Goal: Find specific page/section: Find specific page/section

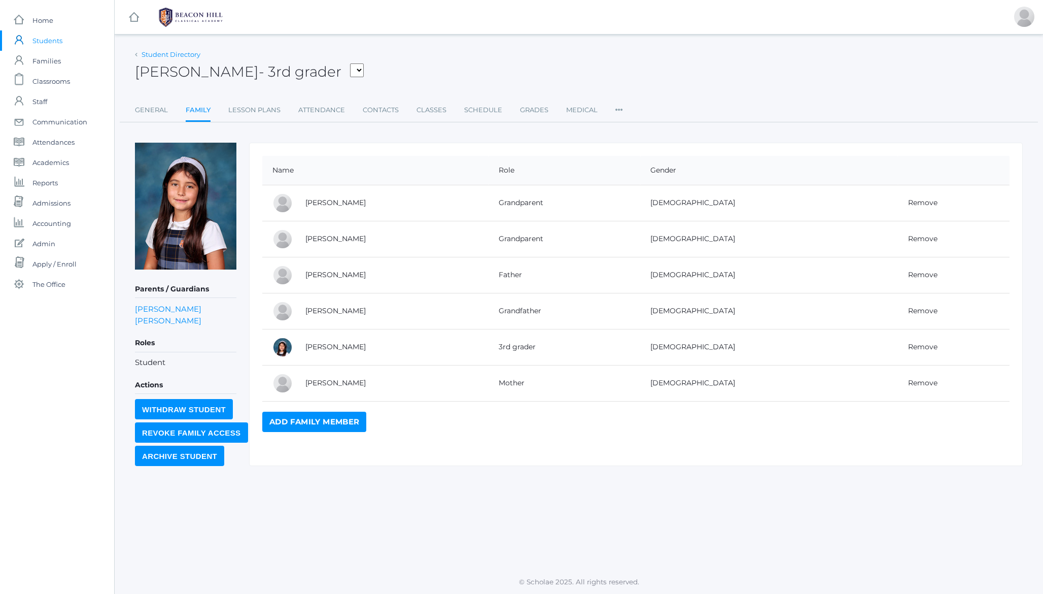
click at [179, 58] on link "Student Directory" at bounding box center [171, 54] width 59 height 8
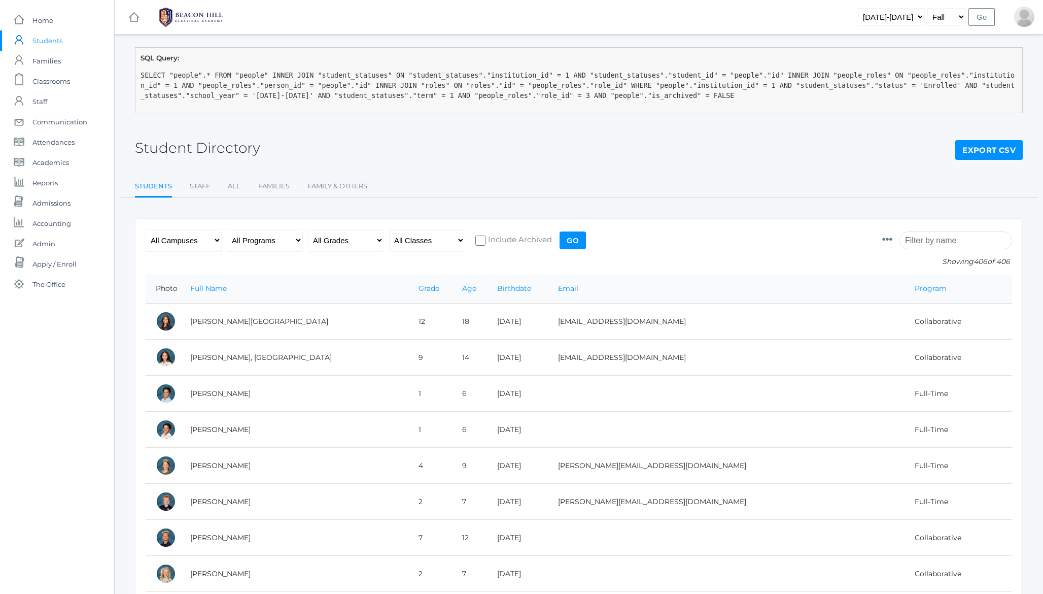
click at [958, 245] on input "search" at bounding box center [955, 240] width 113 height 18
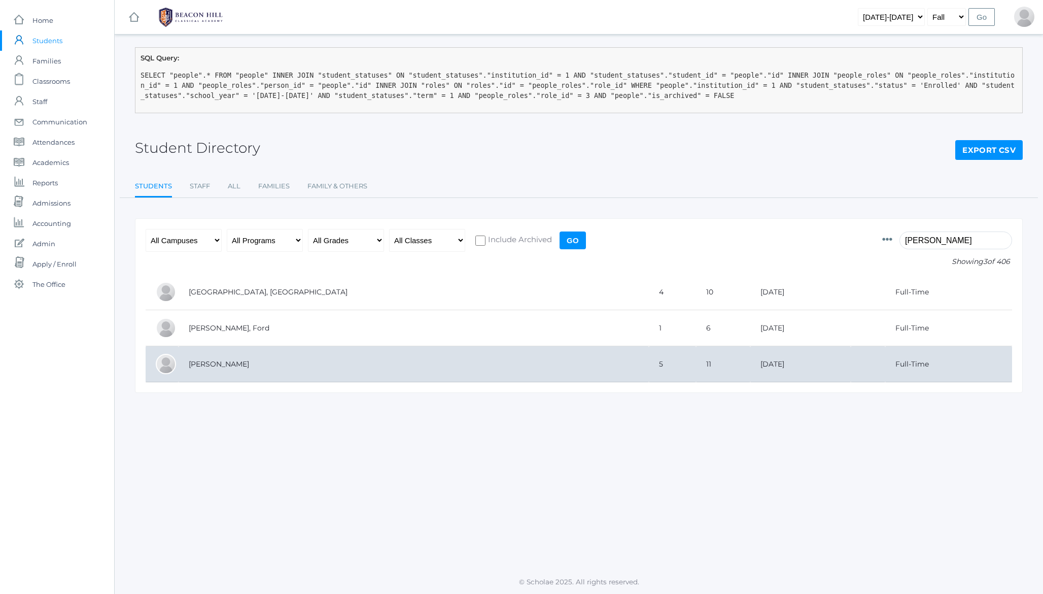
type input "ferri"
click at [267, 360] on td "[PERSON_NAME]" at bounding box center [414, 364] width 470 height 36
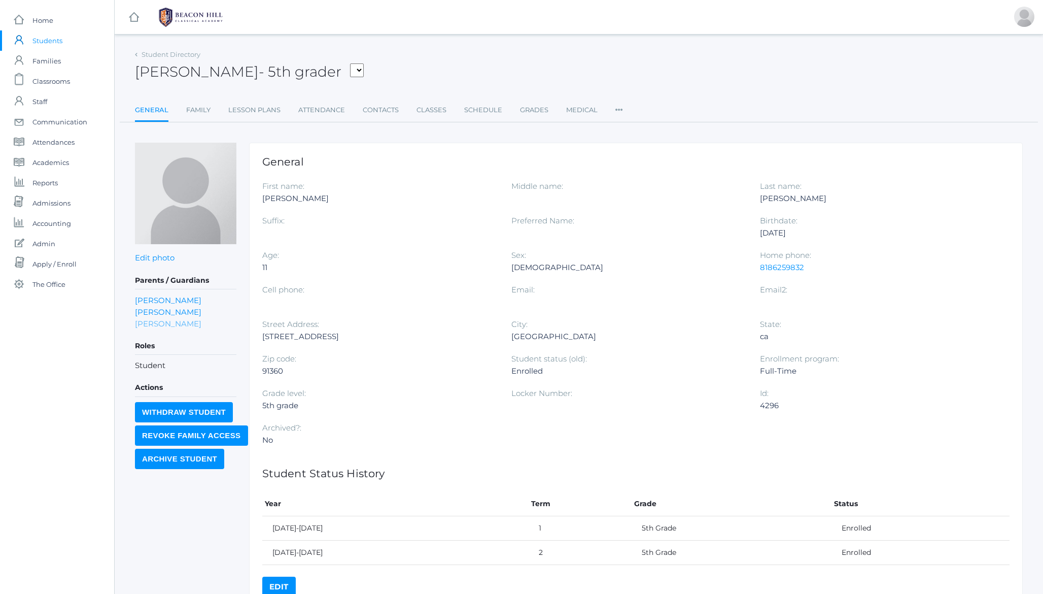
click at [160, 327] on link "Nicole Tesoro" at bounding box center [168, 324] width 66 height 12
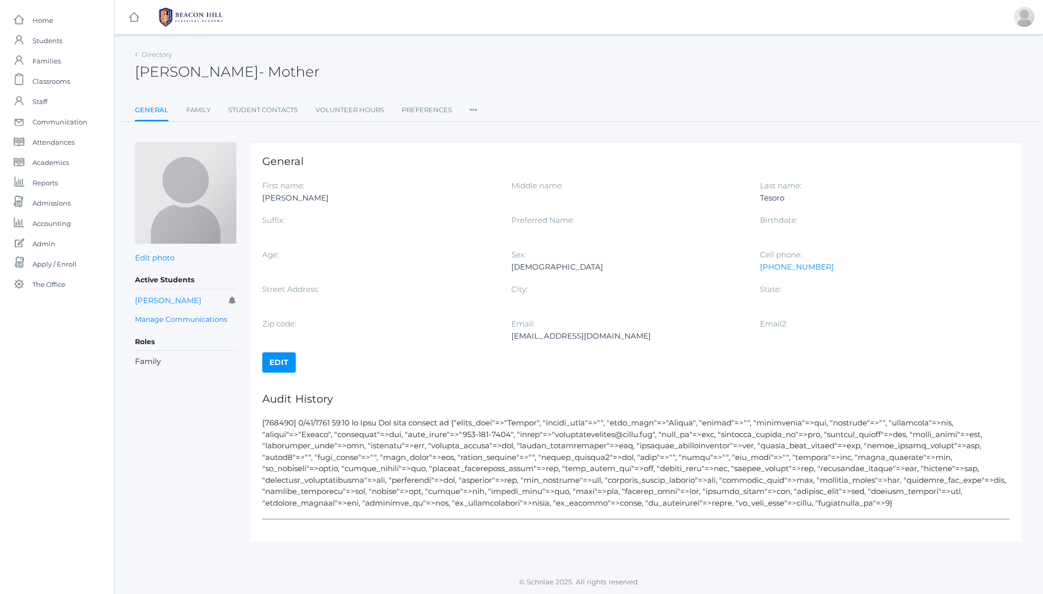
click at [474, 115] on li "Roles User Access Permissions Communication" at bounding box center [474, 111] width 8 height 22
click at [389, 134] on div "Directory Nicole Tesoro - Mother Nicole Tesoro Mother General Family Student Co…" at bounding box center [579, 294] width 888 height 495
click at [475, 111] on icon at bounding box center [474, 107] width 8 height 14
click at [475, 109] on icon at bounding box center [474, 107] width 8 height 14
click at [498, 130] on link "Roles" at bounding box center [510, 131] width 61 height 20
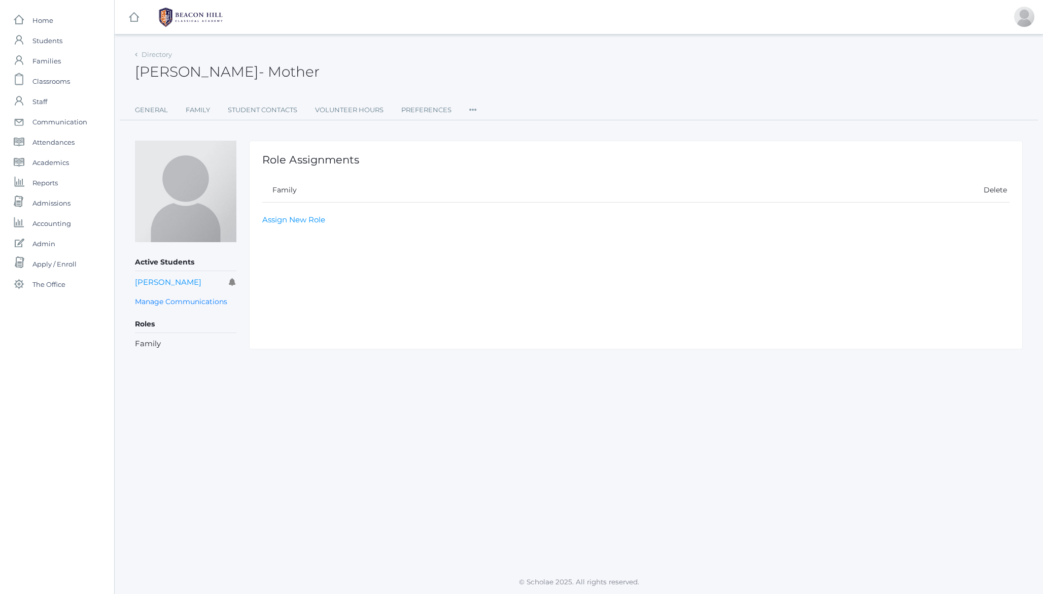
click at [474, 109] on icon at bounding box center [473, 107] width 8 height 14
click at [486, 154] on link "User Access" at bounding box center [509, 153] width 61 height 20
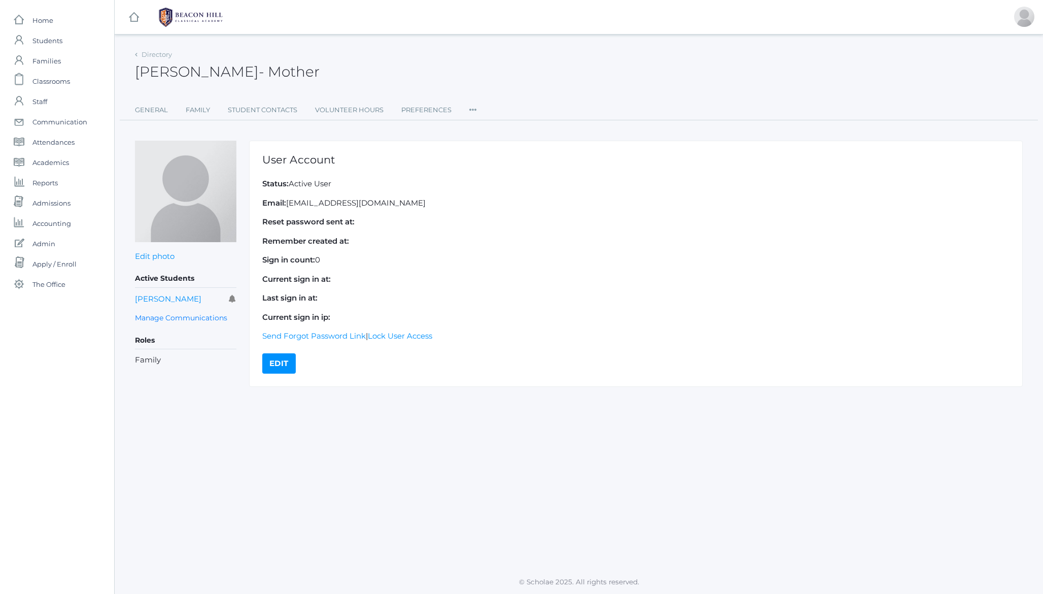
click at [466, 111] on ul "General Family Student Contacts Volunteer Hours Preferences Roles User Access P…" at bounding box center [579, 110] width 888 height 20
click at [470, 111] on icon at bounding box center [473, 107] width 8 height 14
click at [502, 172] on link "Permissions" at bounding box center [509, 172] width 61 height 20
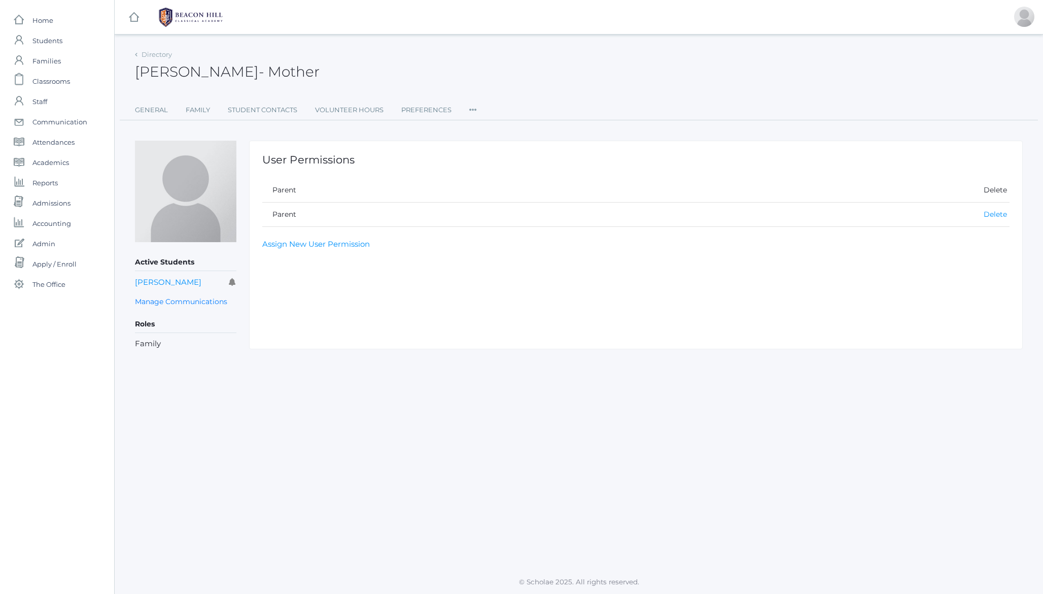
click at [992, 211] on link "Delete" at bounding box center [995, 214] width 23 height 9
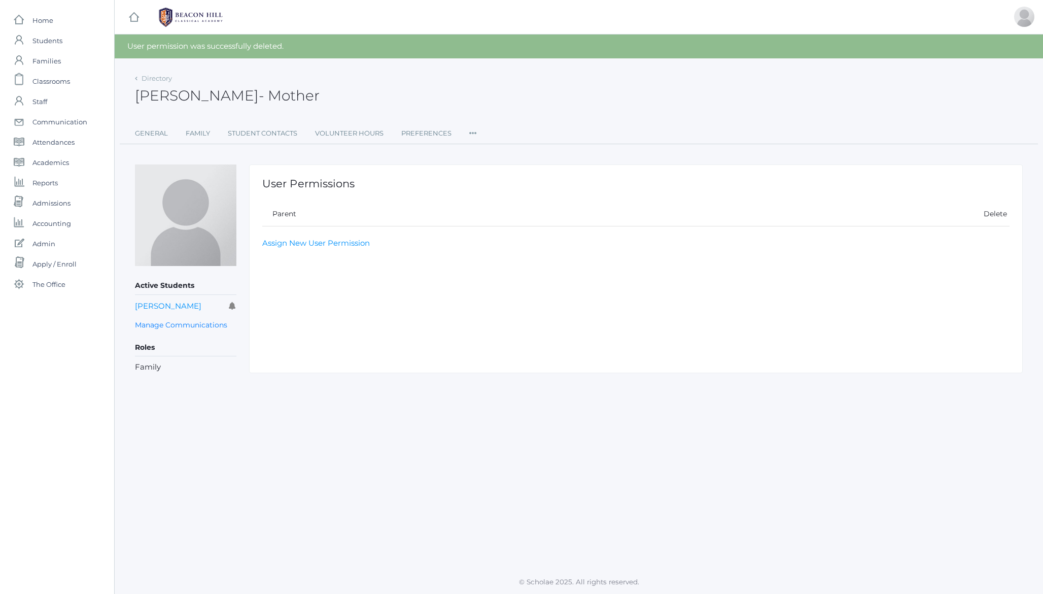
click at [476, 134] on icon at bounding box center [473, 130] width 8 height 14
click at [491, 176] on link "User Access" at bounding box center [509, 174] width 61 height 20
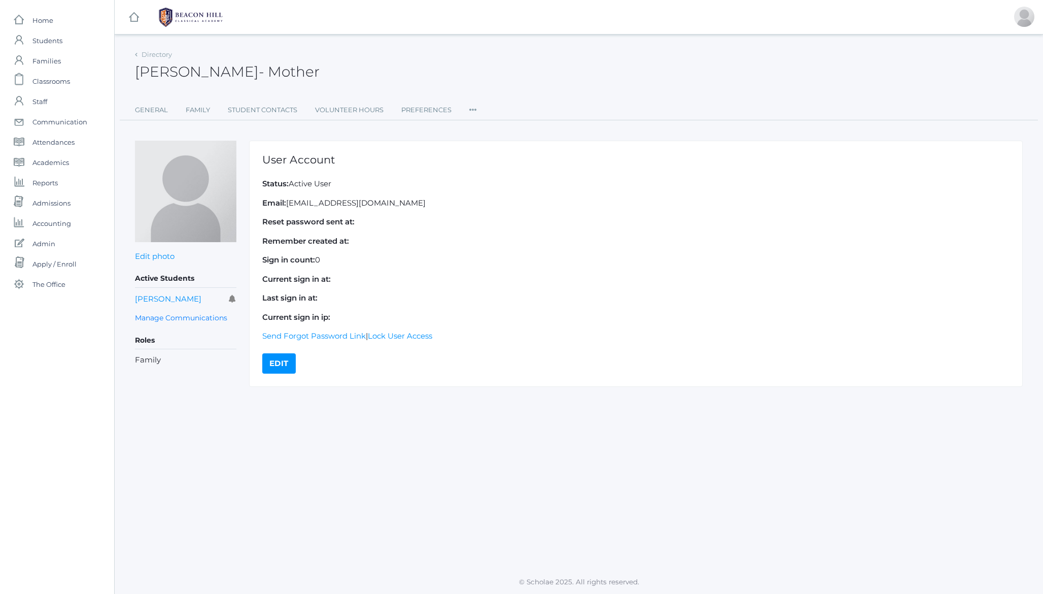
click at [305, 201] on p "Email: nicoliosisenator@gmail.com" at bounding box center [635, 203] width 747 height 12
click at [276, 161] on h1 "User Account" at bounding box center [635, 160] width 747 height 12
click at [283, 161] on h1 "User Account" at bounding box center [635, 160] width 747 height 12
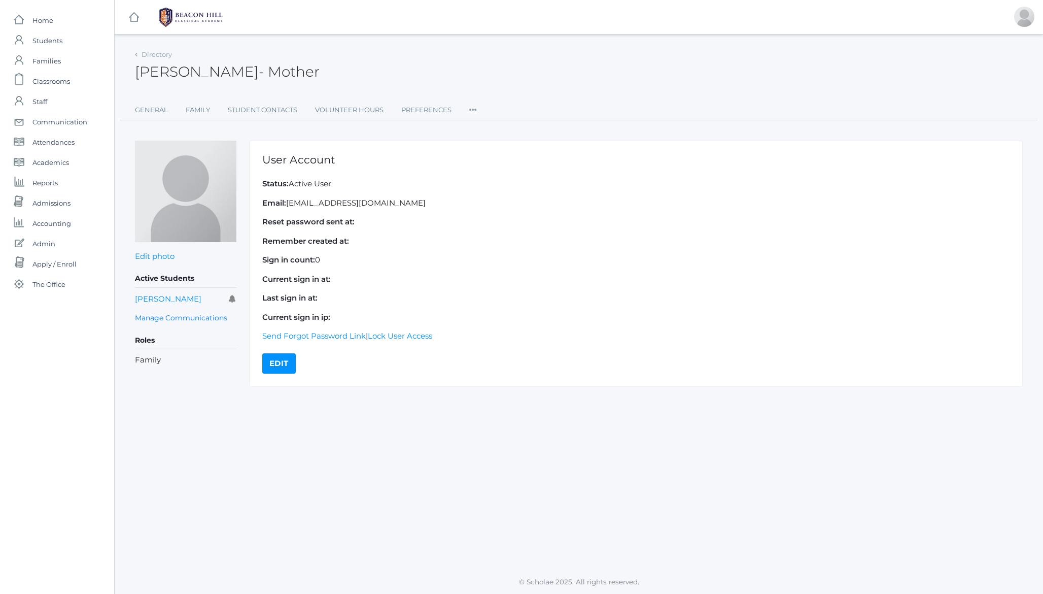
click at [339, 202] on p "Email: nicoliosisenator@gmail.com" at bounding box center [635, 203] width 747 height 12
click at [207, 75] on h2 "Nicole Tesoro - Mother" at bounding box center [227, 72] width 185 height 16
click at [146, 109] on link "General" at bounding box center [151, 110] width 33 height 20
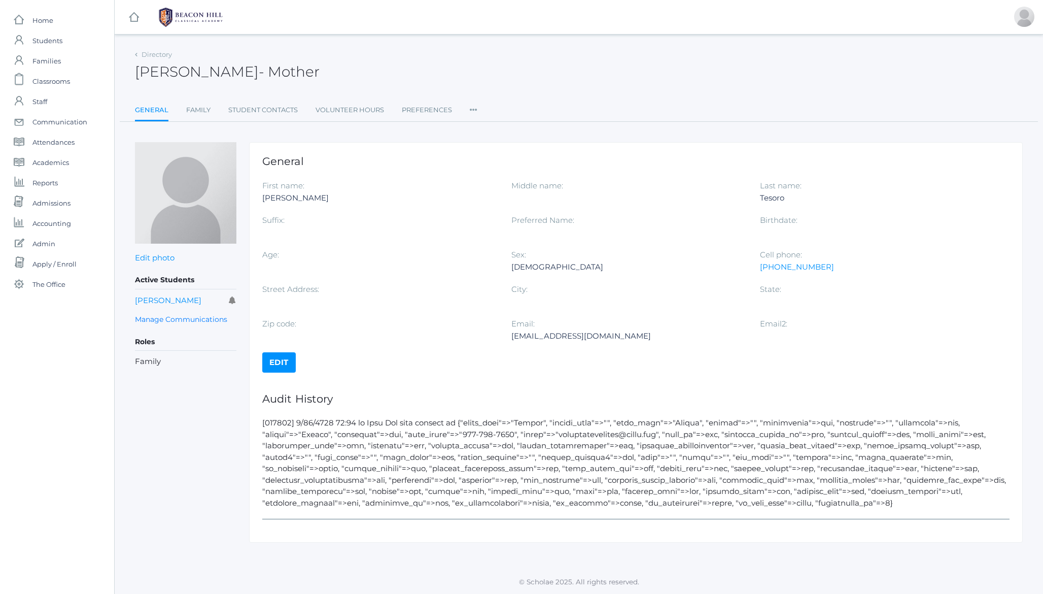
click at [474, 107] on icon at bounding box center [474, 107] width 8 height 14
click at [493, 145] on link "User Access" at bounding box center [510, 151] width 61 height 20
